Goal: Task Accomplishment & Management: Manage account settings

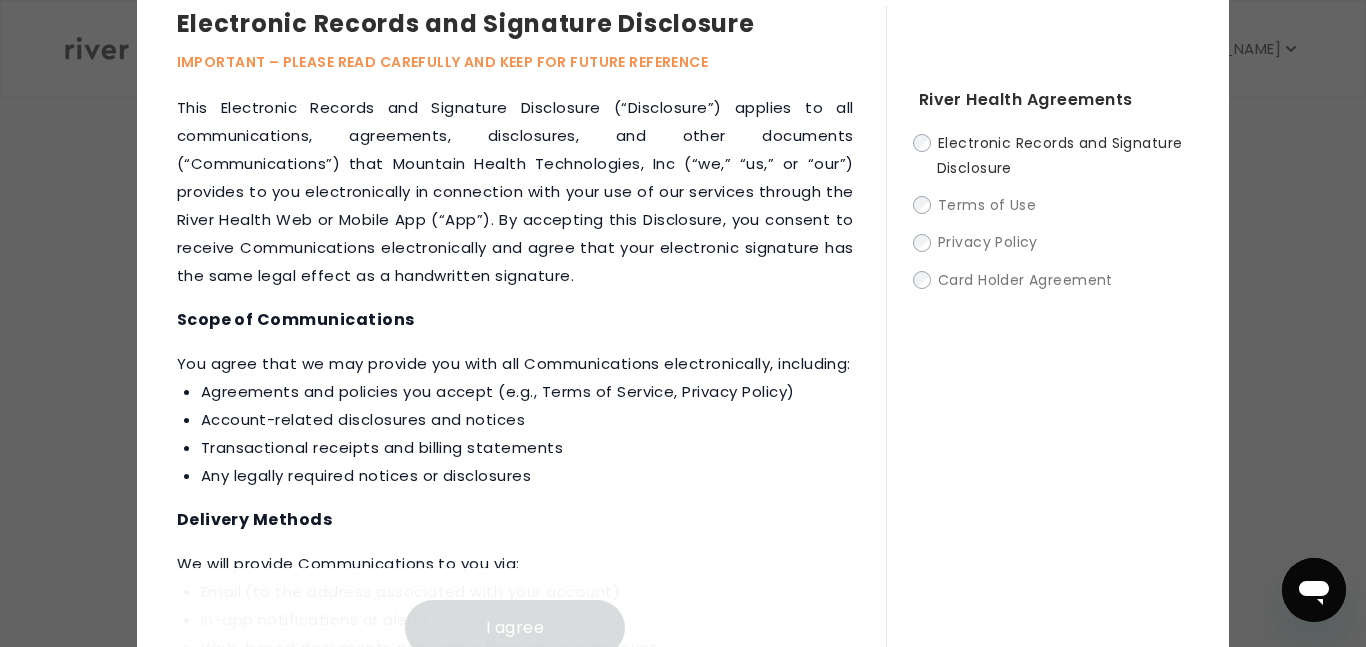
scroll to position [75, 0]
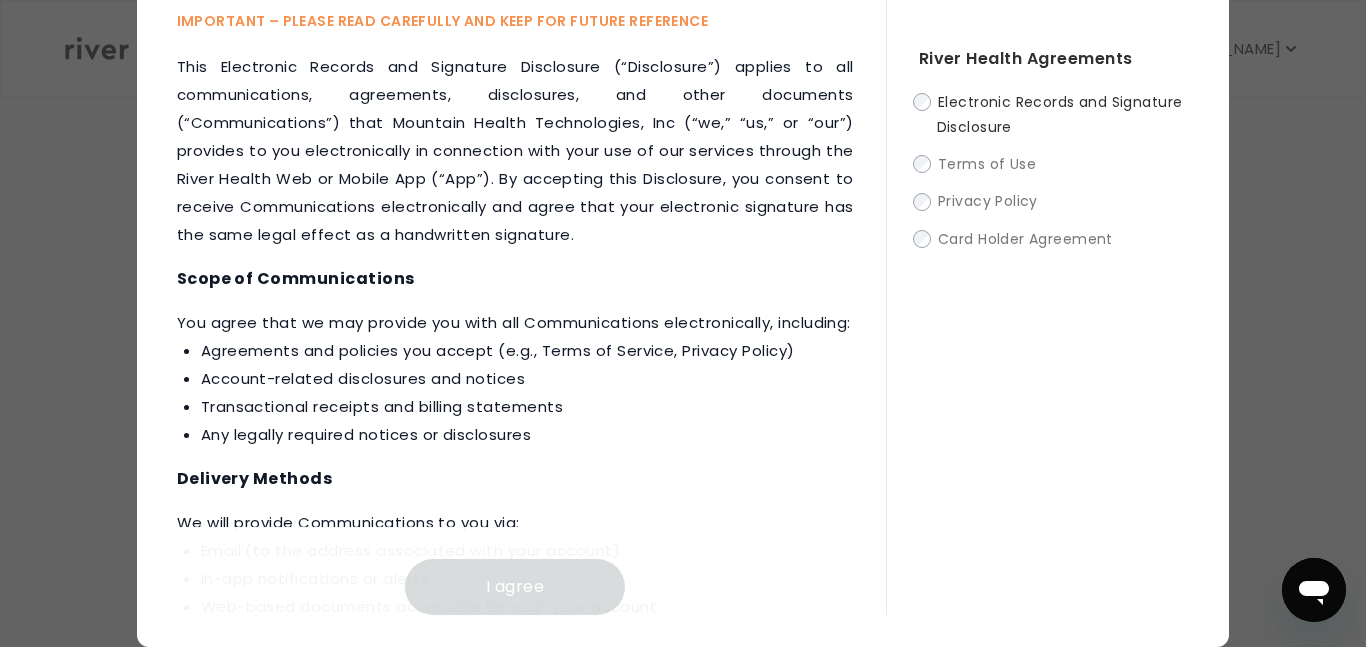
click at [628, 421] on li "Transactional receipts and billing statements" at bounding box center [527, 407] width 653 height 28
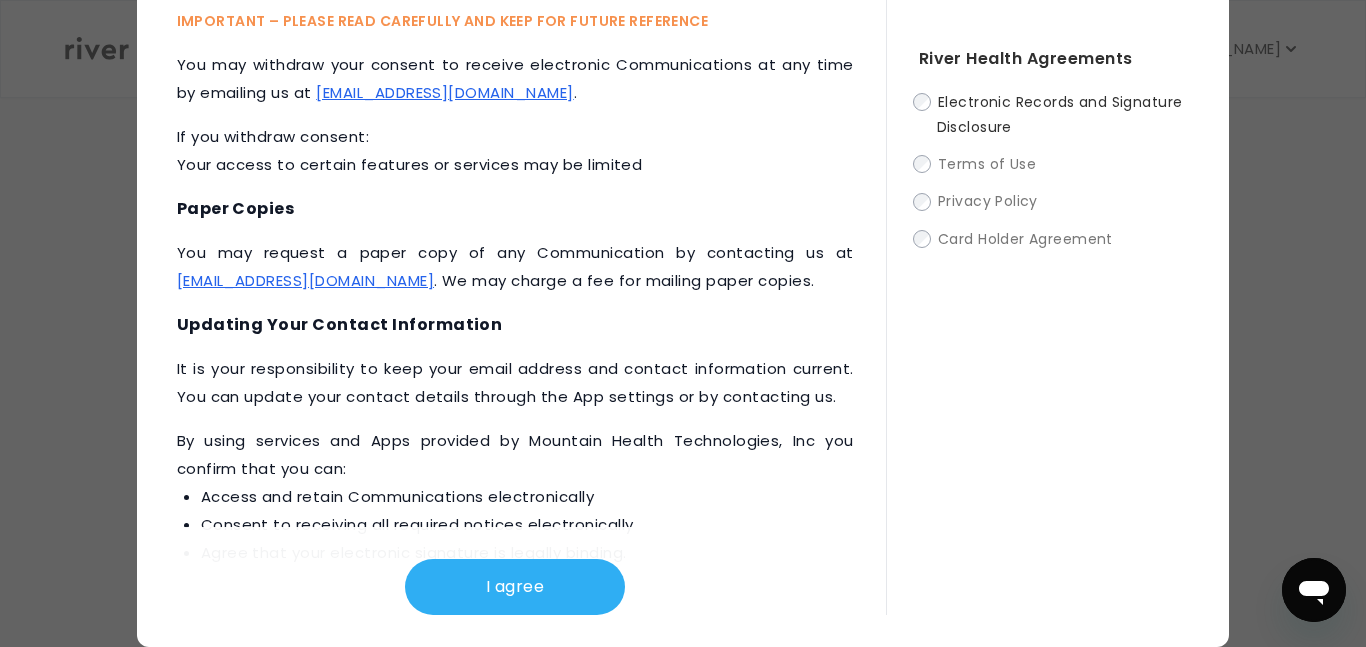
scroll to position [986, 0]
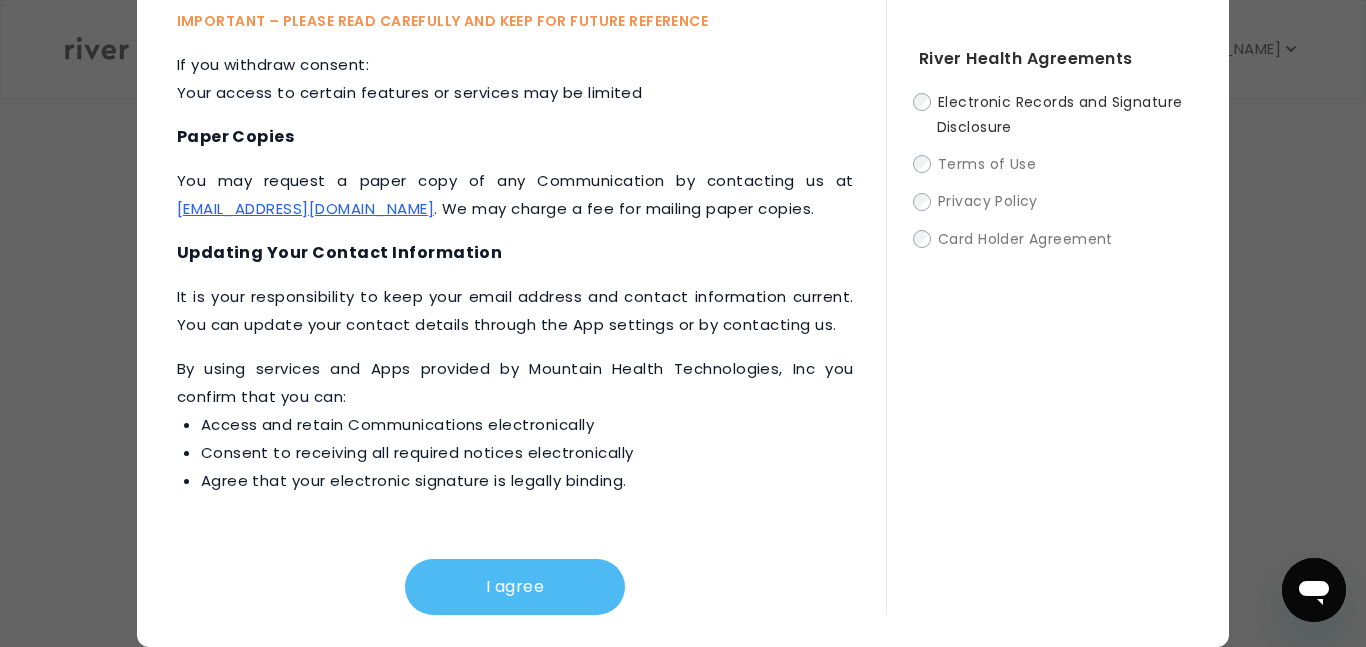
click at [570, 591] on button "I agree" at bounding box center [515, 587] width 220 height 56
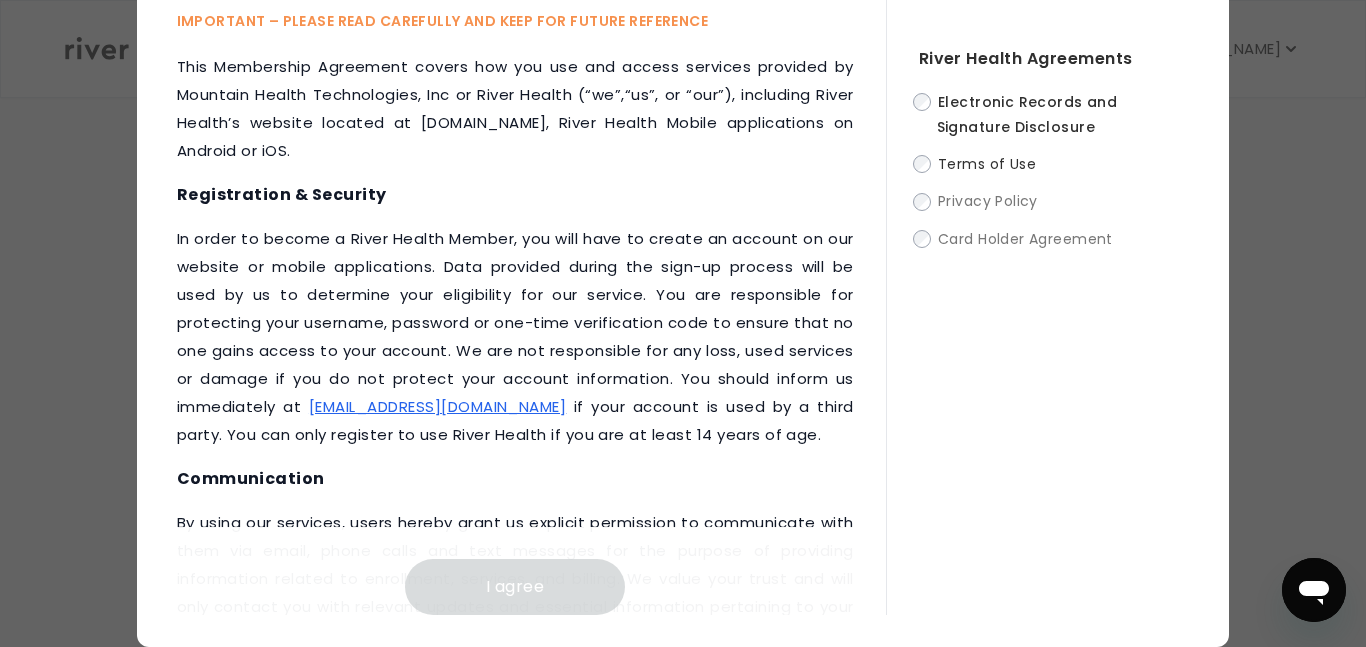
click at [731, 469] on h4 "Communication" at bounding box center [515, 479] width 677 height 28
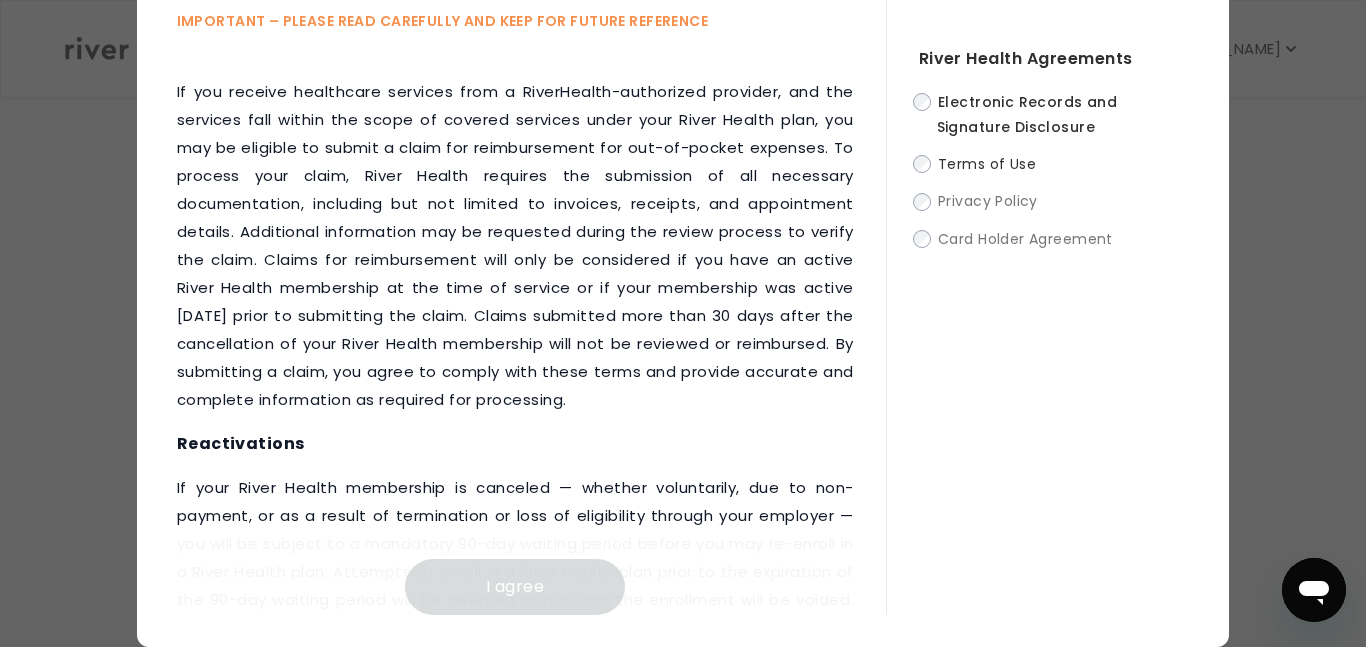
scroll to position [2826, 0]
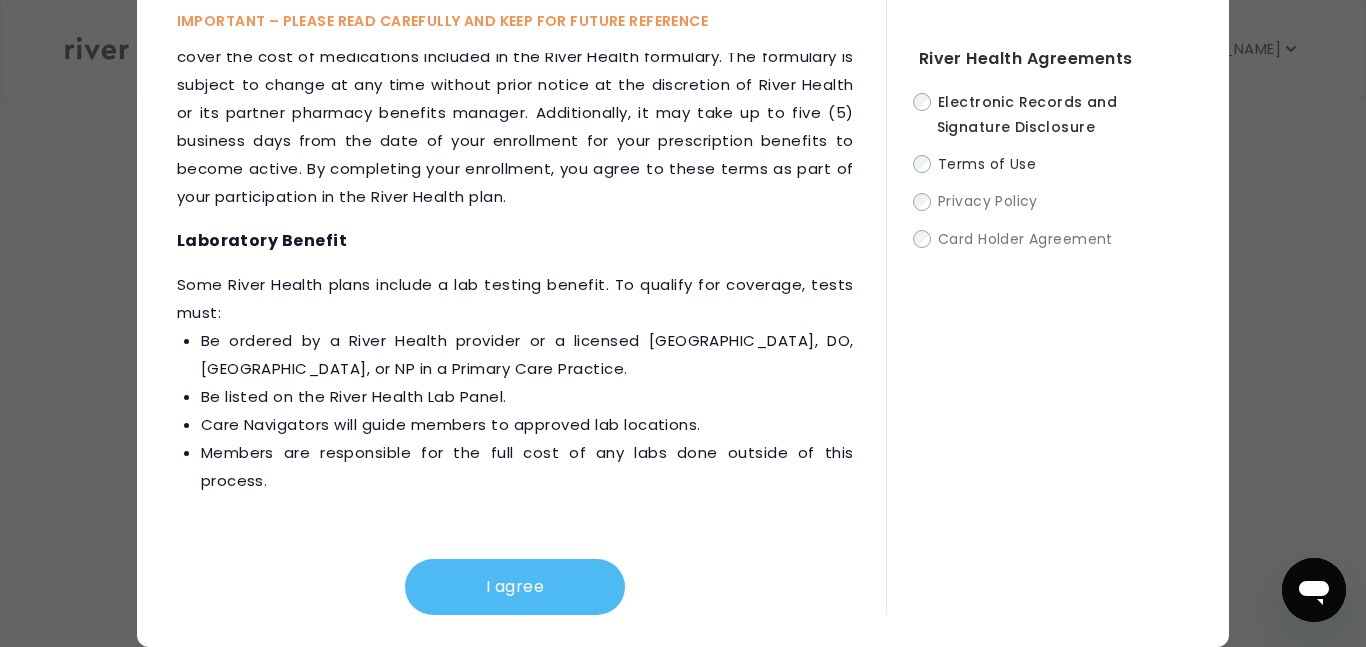
click at [556, 593] on button "I agree" at bounding box center [515, 587] width 220 height 56
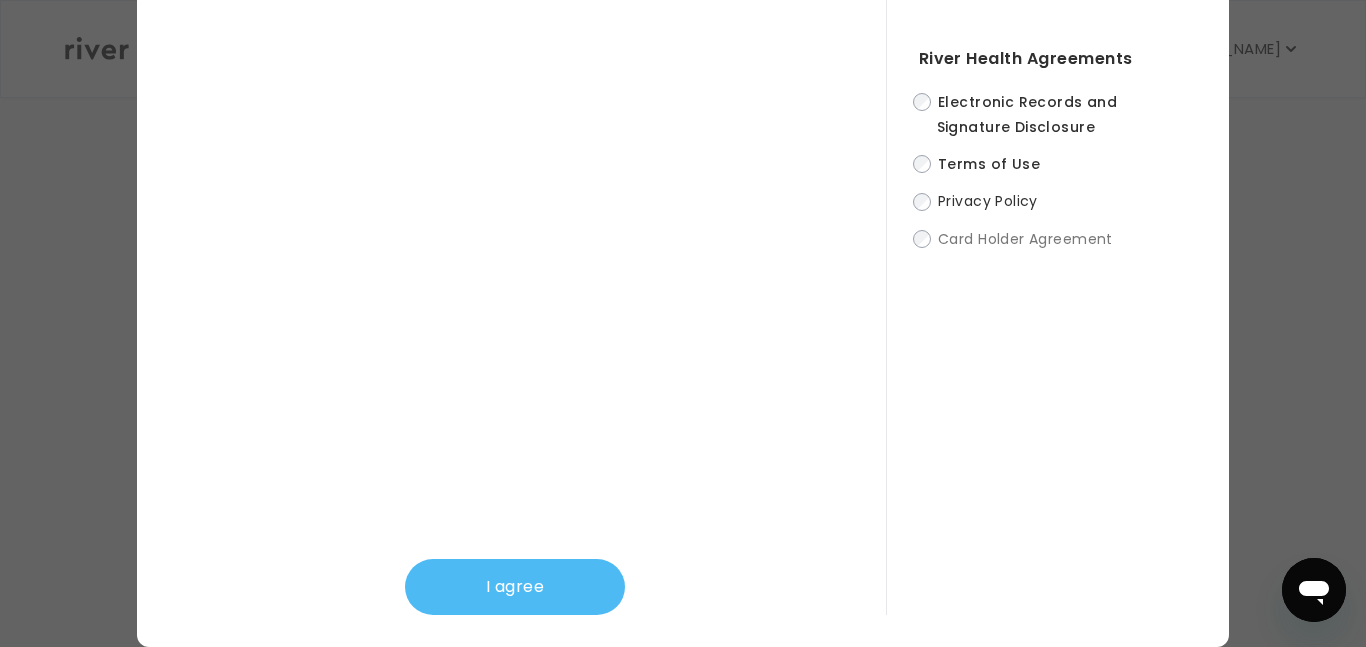
click at [578, 595] on button "I agree" at bounding box center [515, 587] width 220 height 56
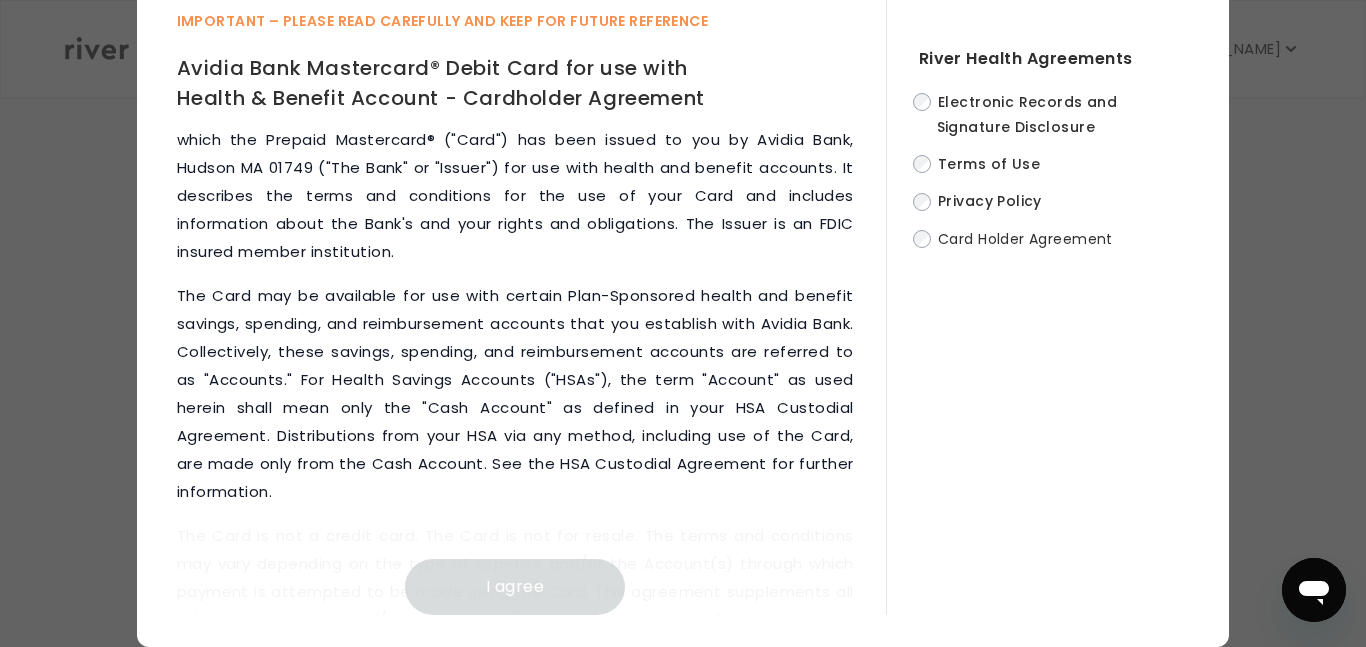
scroll to position [0, 0]
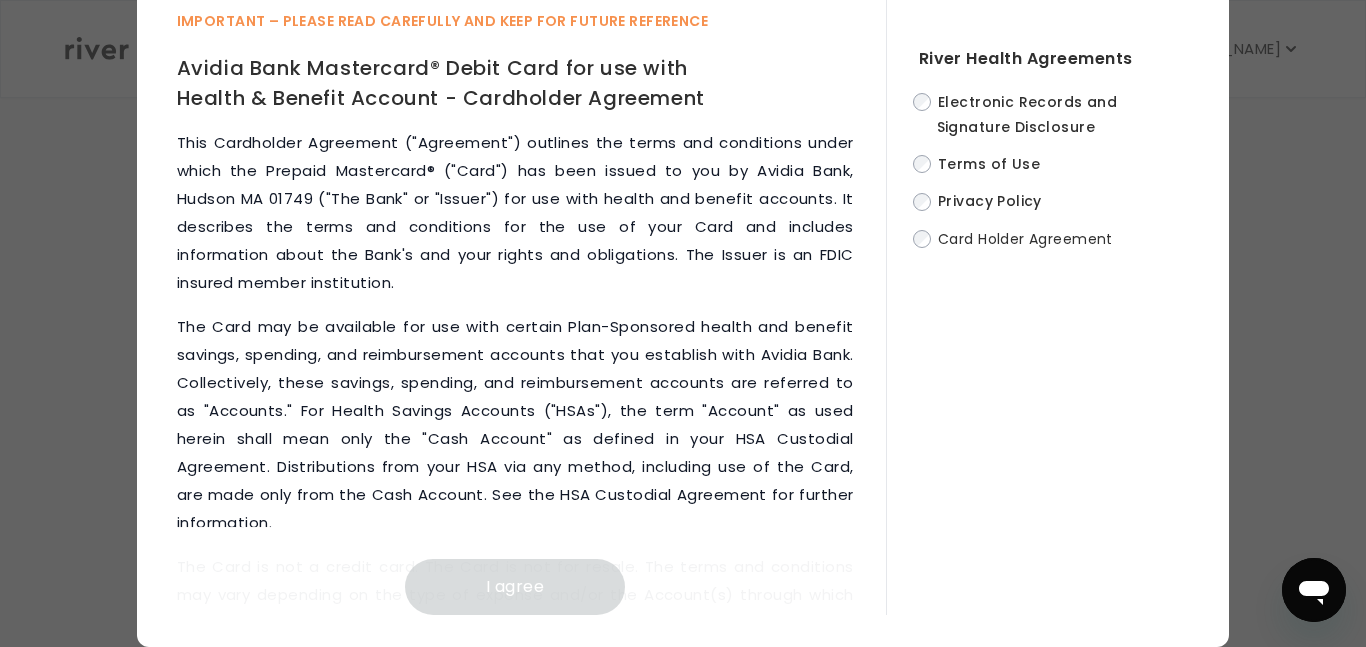
click at [173, 479] on div "Card Holder Agreement IMPORTANT – PLEASE READ CAREFULLY AND KEEP FOR FUTURE REF…" at bounding box center [683, 286] width 1093 height 722
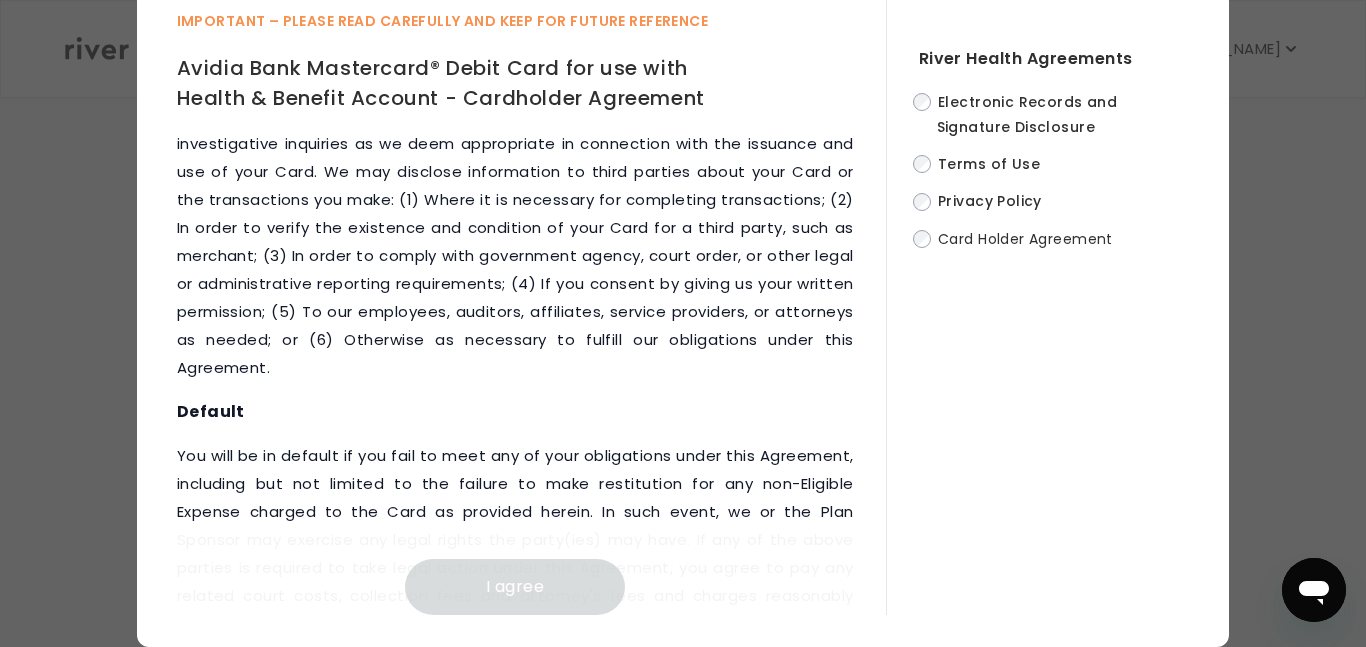
scroll to position [10960, 0]
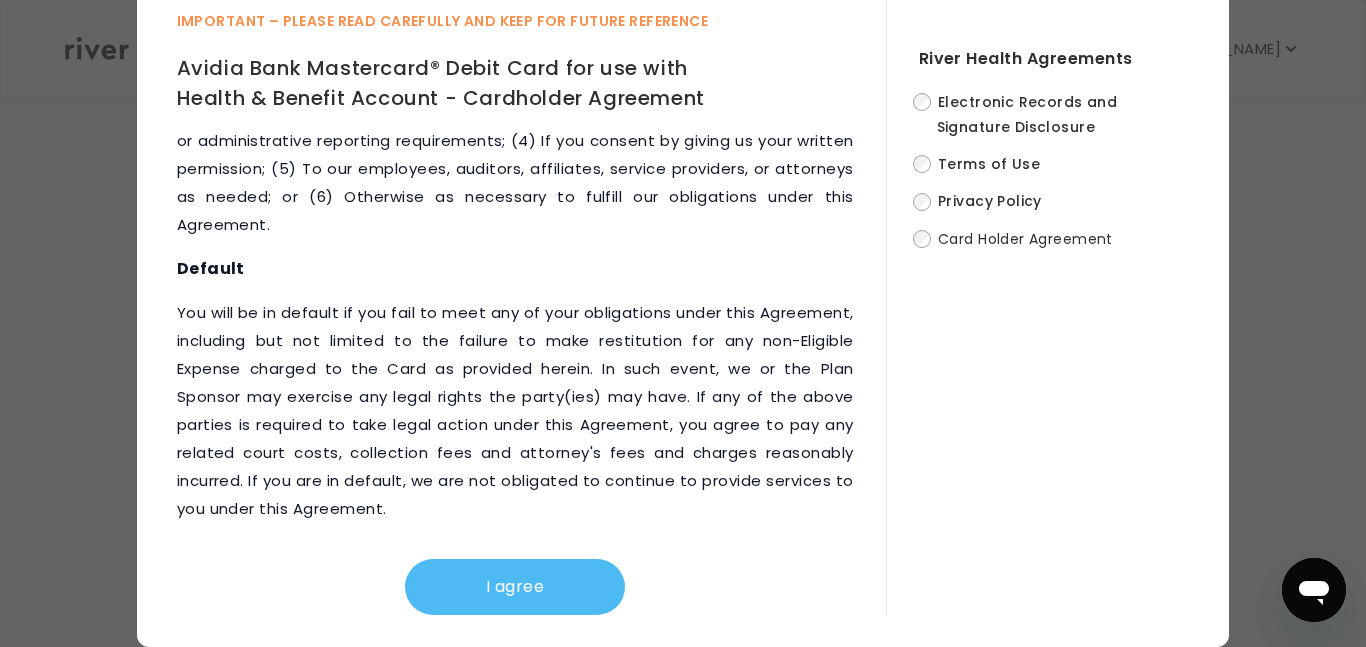
click at [451, 590] on button "I agree" at bounding box center [515, 587] width 220 height 56
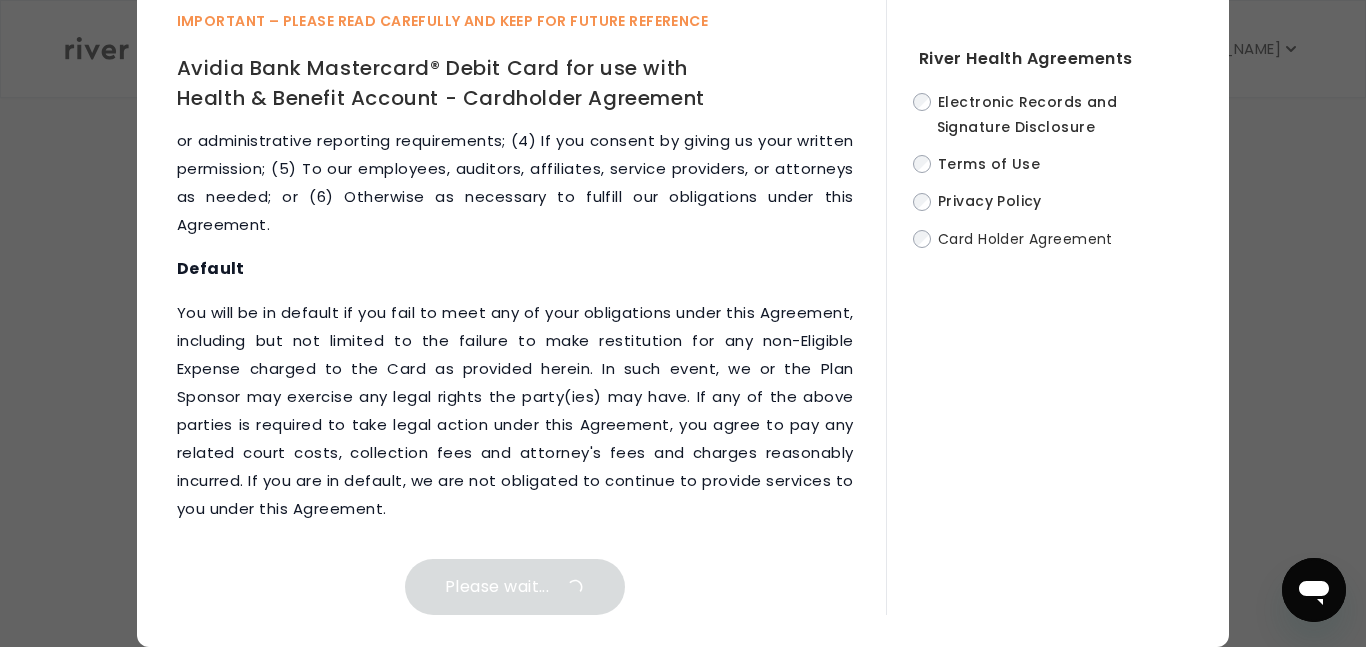
scroll to position [0, 0]
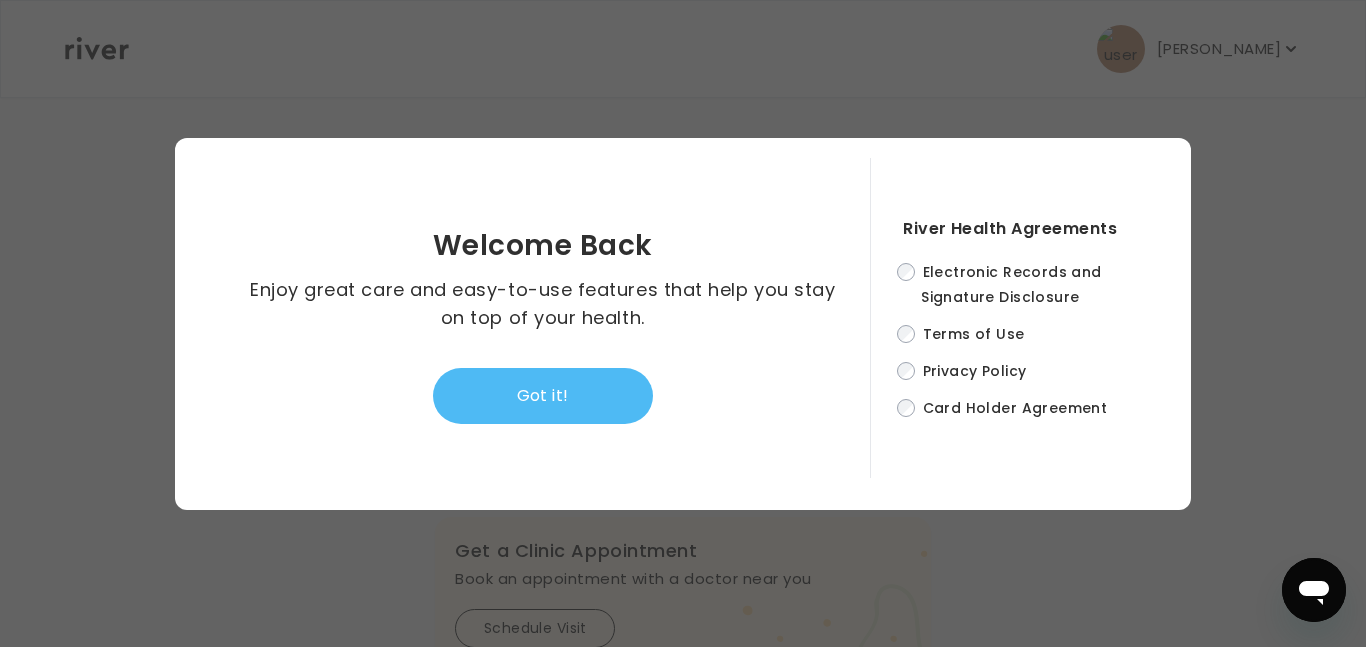
click at [584, 400] on button "Got it!" at bounding box center [543, 396] width 220 height 56
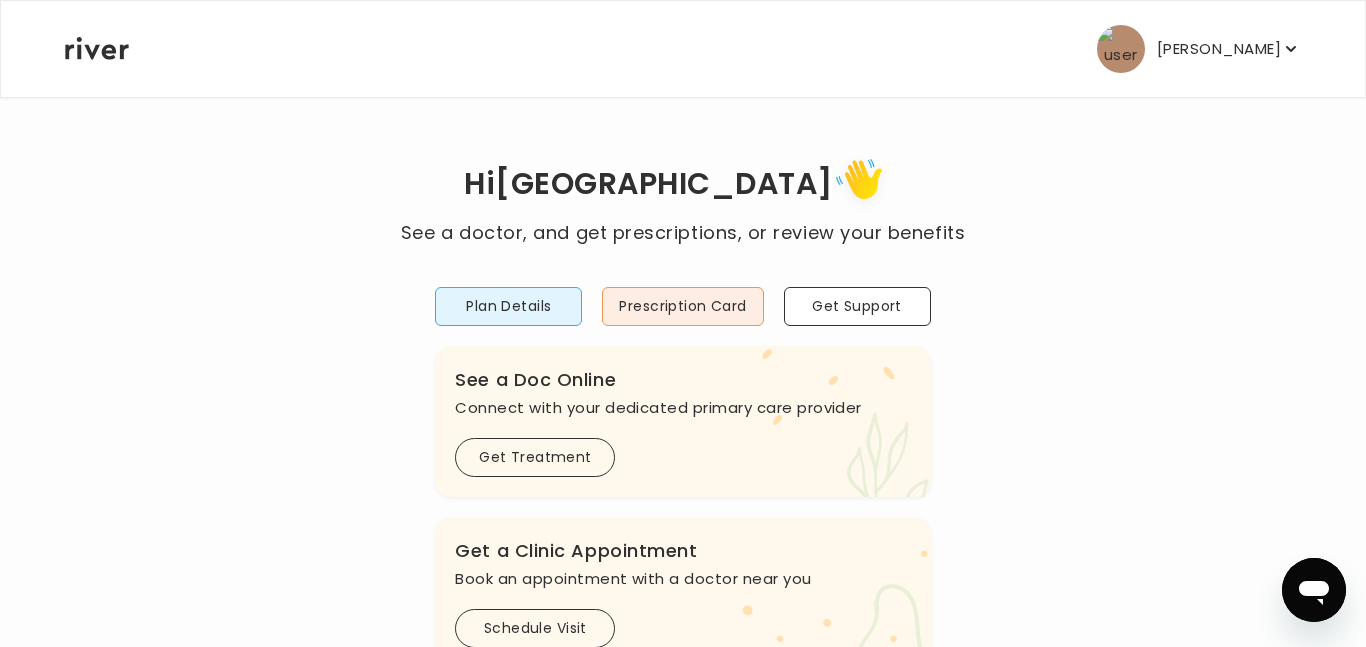
click at [1259, 49] on p "Valencia Sims" at bounding box center [1219, 49] width 124 height 28
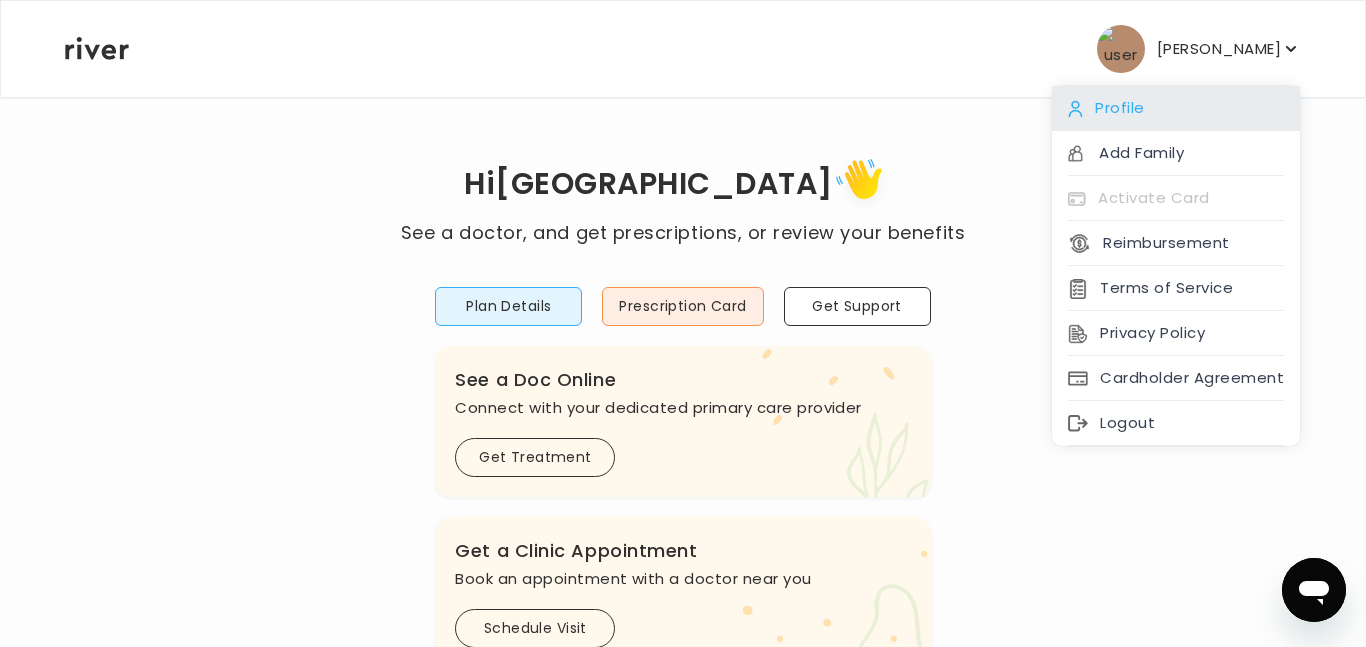
click at [1193, 113] on div "Profile" at bounding box center [1176, 108] width 248 height 45
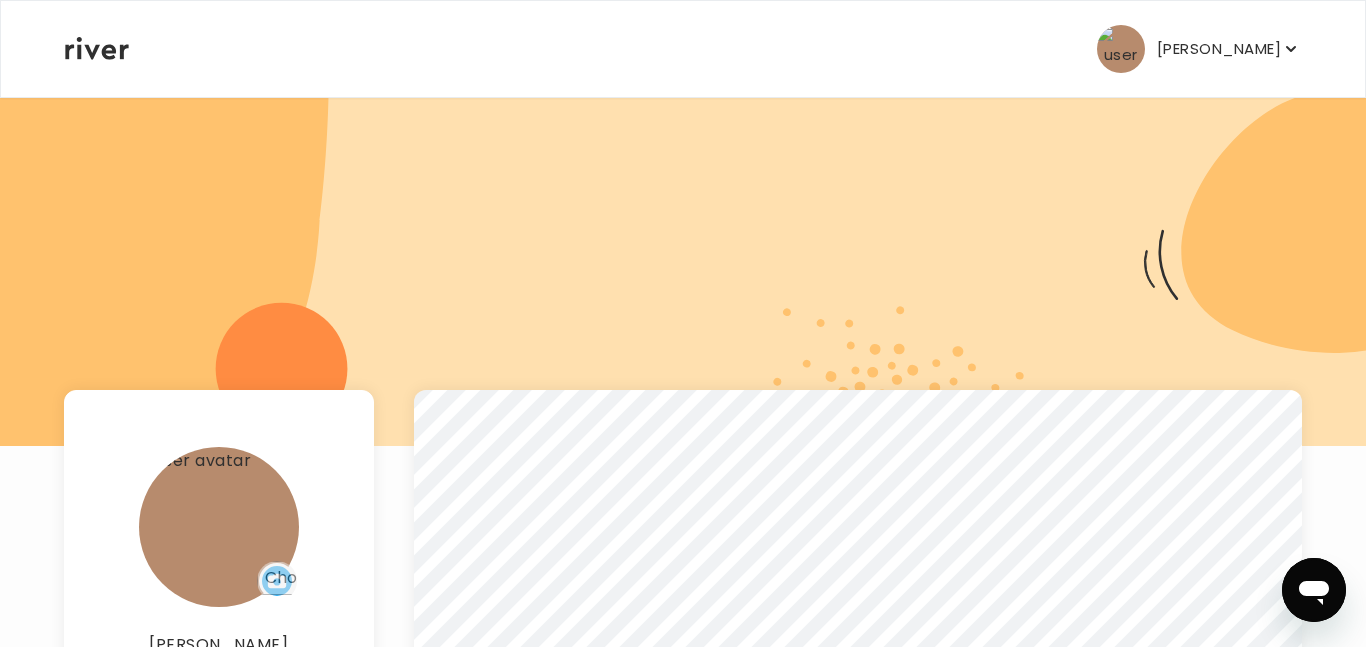
click at [1278, 55] on p "Valencia Sims" at bounding box center [1219, 49] width 124 height 28
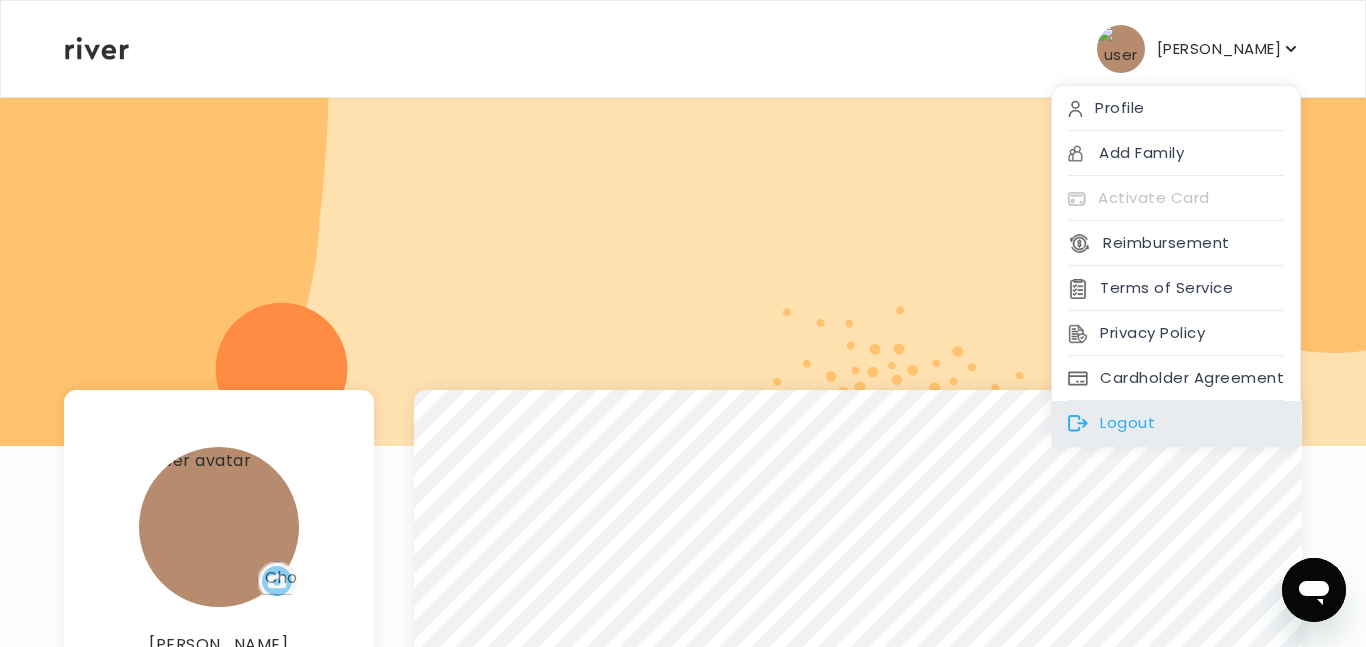
click at [1139, 419] on div "Logout" at bounding box center [1176, 423] width 248 height 45
